Goal: Transaction & Acquisition: Purchase product/service

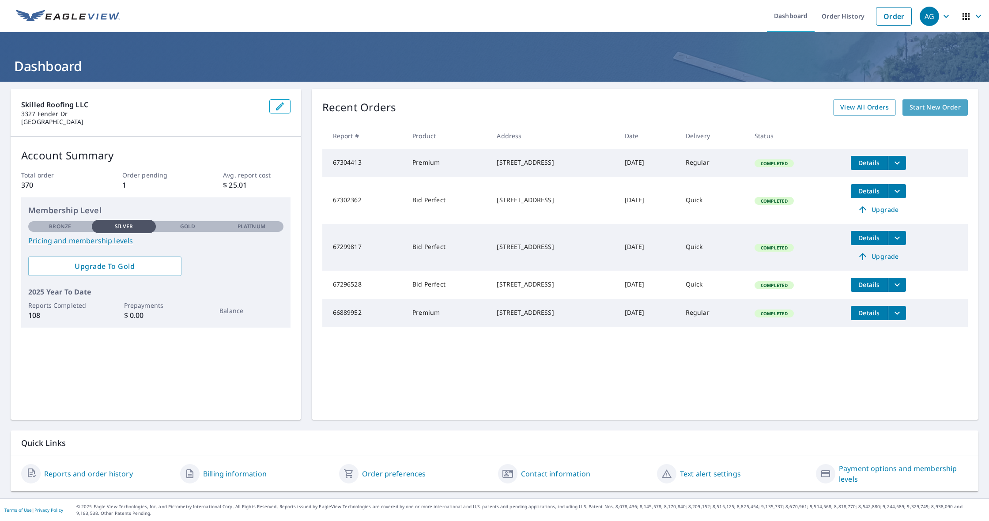
click at [939, 104] on span "Start New Order" at bounding box center [934, 107] width 51 height 11
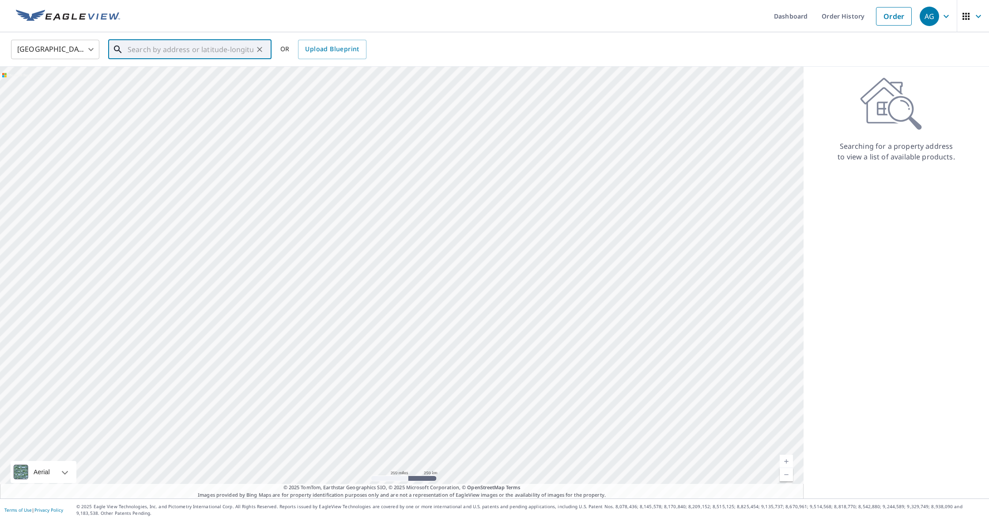
click at [228, 59] on div "​" at bounding box center [189, 49] width 163 height 19
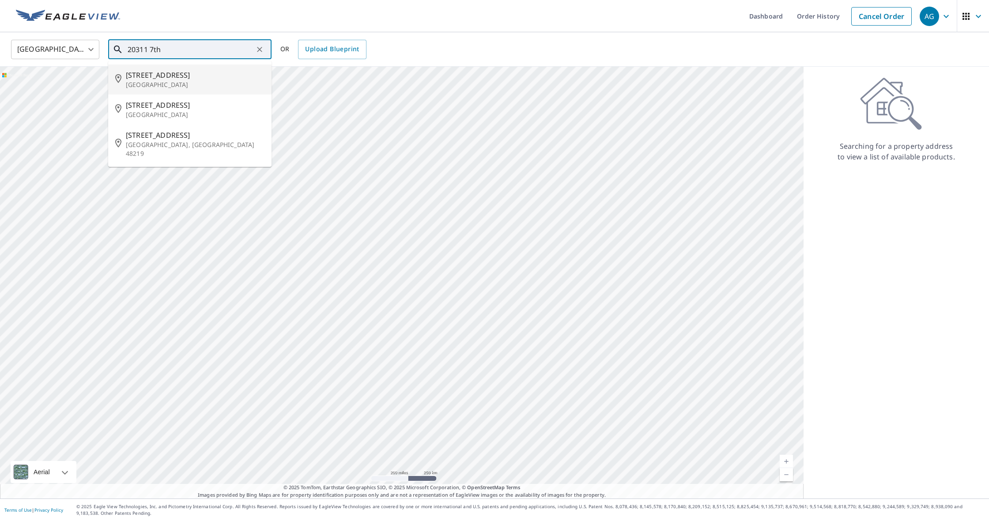
click at [155, 83] on p "[GEOGRAPHIC_DATA]" at bounding box center [195, 84] width 139 height 9
type input "[STREET_ADDRESS]"
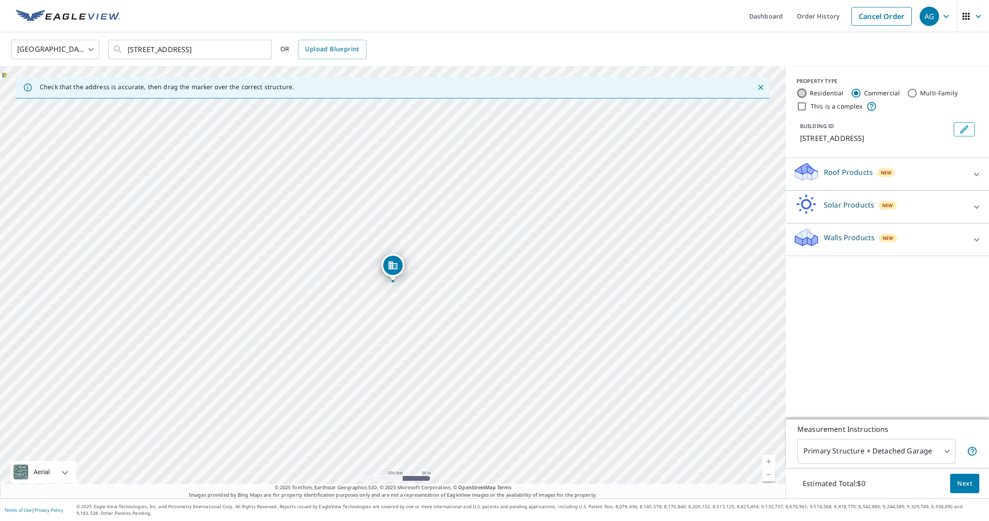
click at [800, 94] on input "Residential" at bounding box center [801, 93] width 11 height 11
radio input "true"
click at [837, 208] on p "Roof Products" at bounding box center [848, 205] width 49 height 11
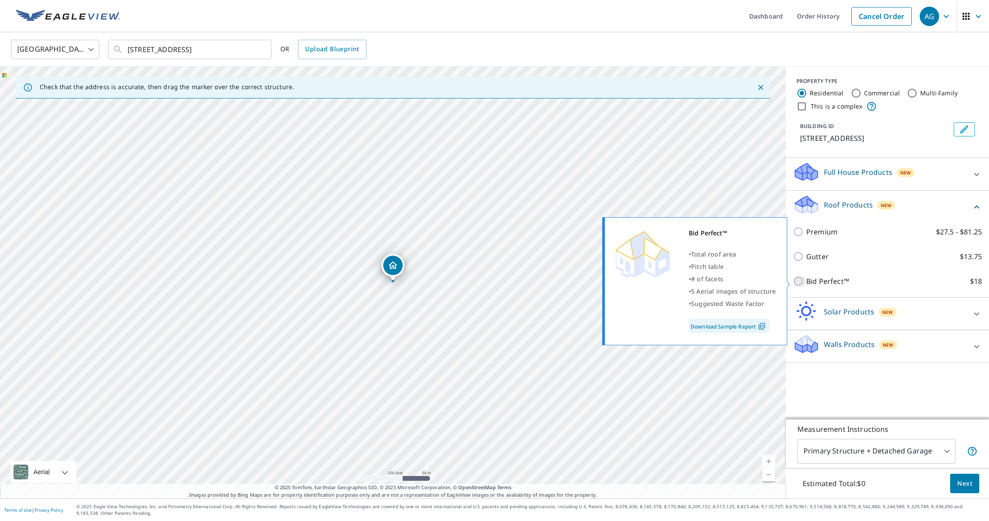
click at [798, 280] on input "Bid Perfect™ $18" at bounding box center [799, 281] width 13 height 11
checkbox input "true"
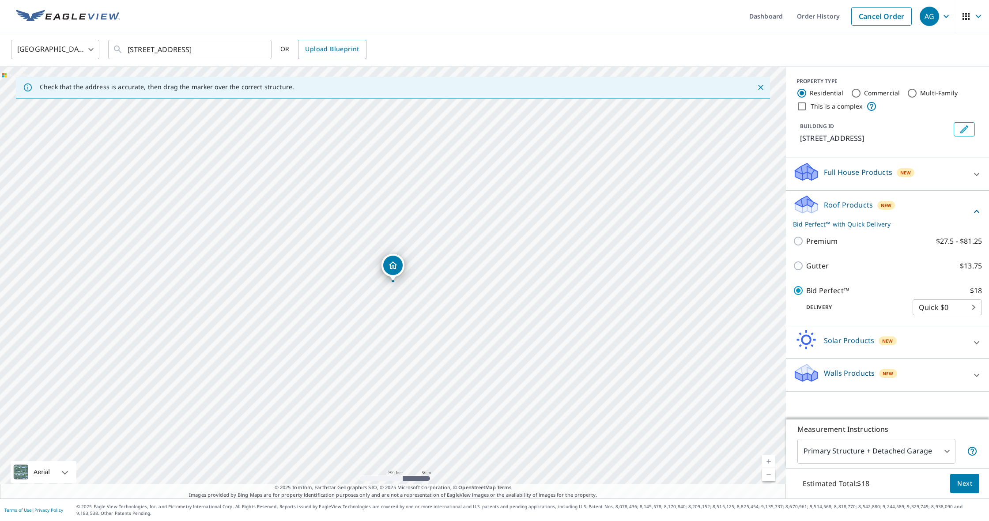
scroll to position [0, 0]
click at [974, 486] on button "Next" at bounding box center [964, 484] width 29 height 20
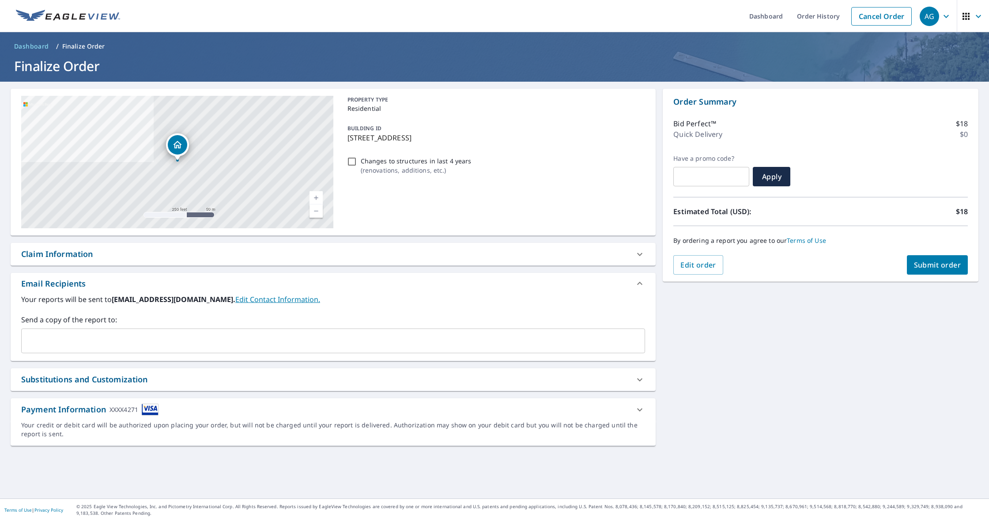
click at [937, 269] on span "Submit order" at bounding box center [937, 265] width 47 height 10
